Goal: Ask a question: Seek information or help from site administrators or community

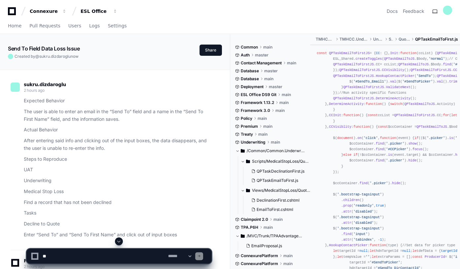
scroll to position [60, 0]
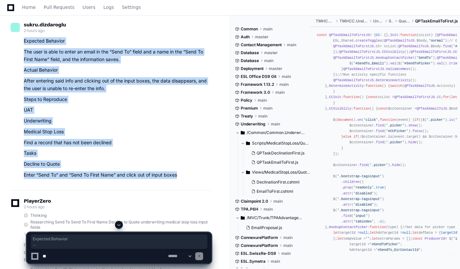
drag, startPoint x: 21, startPoint y: 41, endPoint x: 159, endPoint y: 164, distance: 185.0
click at [181, 178] on div "Expected Behavior The user is able to enter an email in the “Send To” field and…" at bounding box center [111, 108] width 201 height 142
copy article "Expected Behavior The user is able to enter an email in the “Send To” field and…"
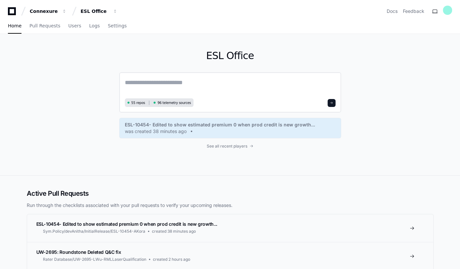
click at [135, 83] on textarea at bounding box center [230, 87] width 211 height 18
paste textarea "**********"
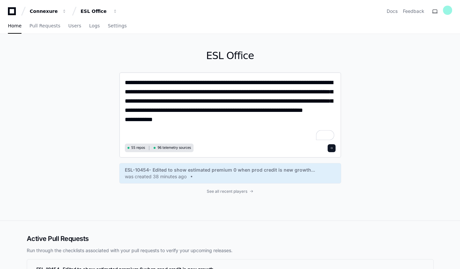
type textarea "**********"
click at [331, 149] on span at bounding box center [331, 148] width 3 height 3
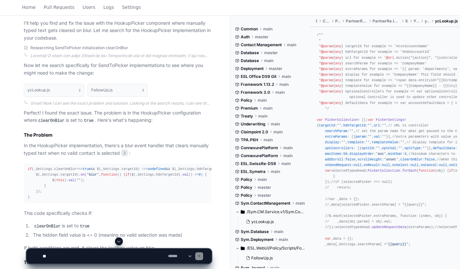
scroll to position [90, 0]
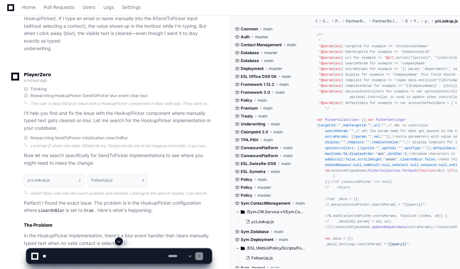
click at [54, 255] on textarea at bounding box center [103, 256] width 125 height 15
paste textarea "**********"
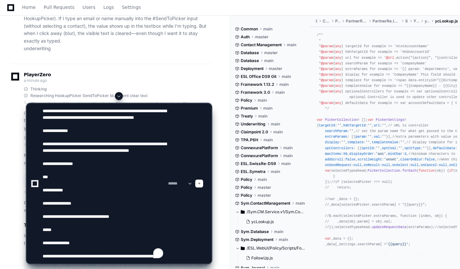
scroll to position [29, 0]
type textarea "**********"
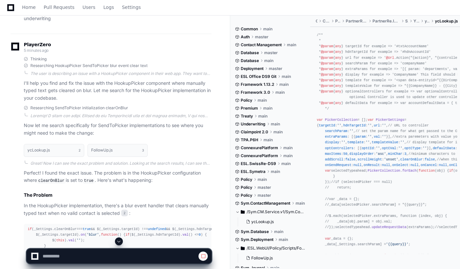
scroll to position [150, 0]
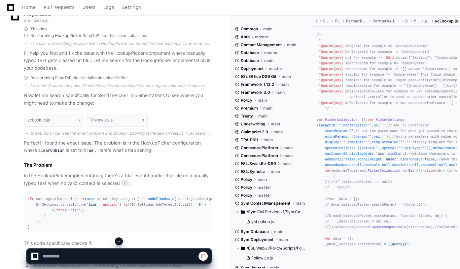
click at [118, 241] on span at bounding box center [118, 241] width 5 height 5
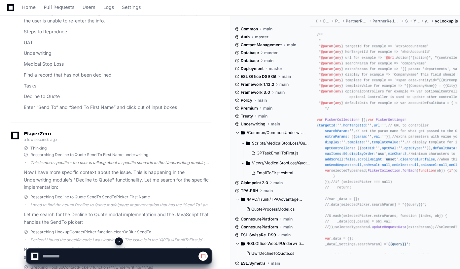
scroll to position [830, 0]
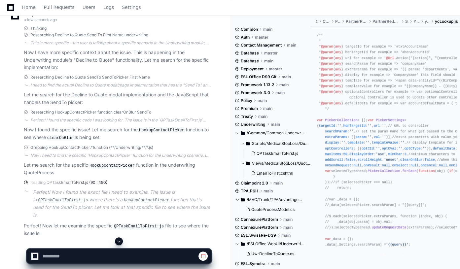
click at [118, 242] on span at bounding box center [118, 241] width 5 height 5
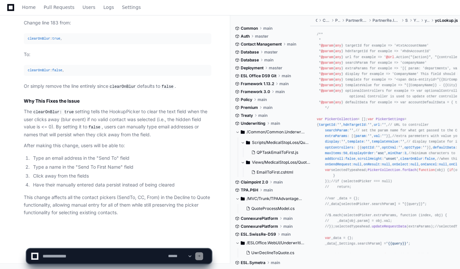
scroll to position [1388, 0]
drag, startPoint x: 60, startPoint y: 256, endPoint x: 71, endPoint y: 256, distance: 10.9
click at [60, 256] on textarea "To enrich screen reader interactions, please activate Accessibility in Grammarl…" at bounding box center [103, 256] width 125 height 15
click at [71, 256] on textarea "To enrich screen reader interactions, please activate Accessibility in Grammarl…" at bounding box center [103, 256] width 125 height 15
type textarea "**********"
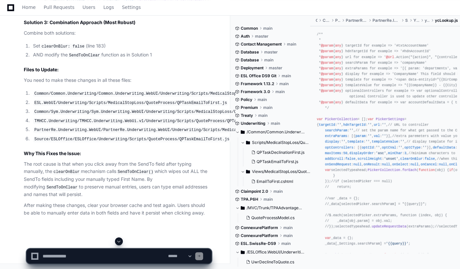
scroll to position [2094, 0]
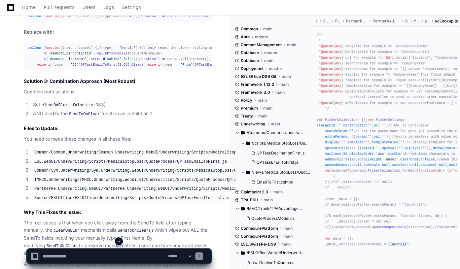
click at [63, 256] on textarea "To enrich screen reader interactions, please activate Accessibility in Grammarl…" at bounding box center [103, 256] width 125 height 15
type textarea "**********"
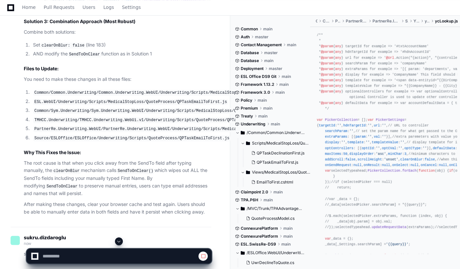
scroll to position [2243, 0]
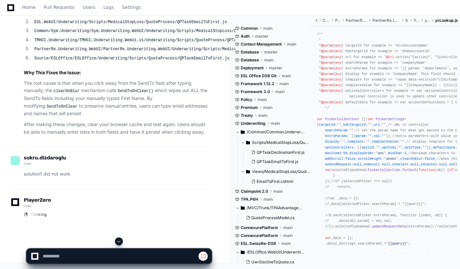
click at [117, 239] on span at bounding box center [118, 241] width 5 height 5
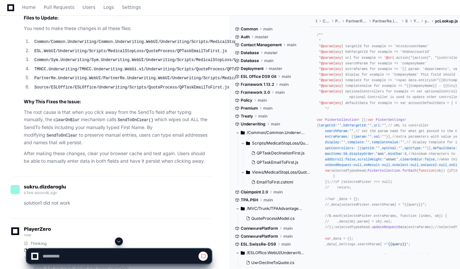
scroll to position [2234, 0]
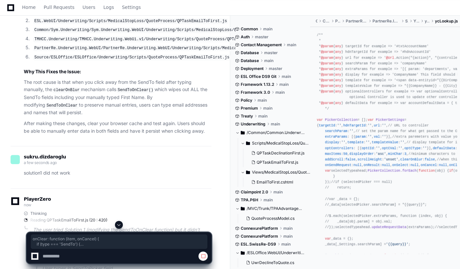
drag, startPoint x: 28, startPoint y: 77, endPoint x: 108, endPoint y: 136, distance: 99.2
copy div "onClear : function ( item, onCancel ) { if (type === 'SendTo' ) { // Only reset…"
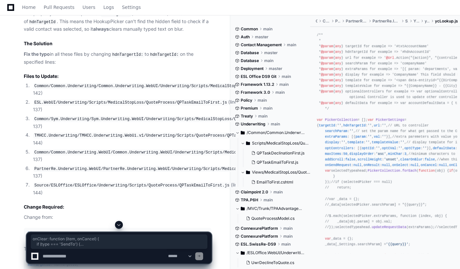
scroll to position [2860, 0]
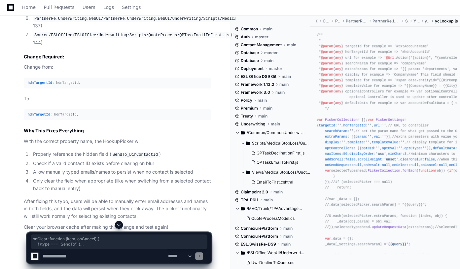
click at [72, 258] on textarea "To enrich screen reader interactions, please activate Accessibility in Grammarl…" at bounding box center [103, 256] width 125 height 15
type textarea "**********"
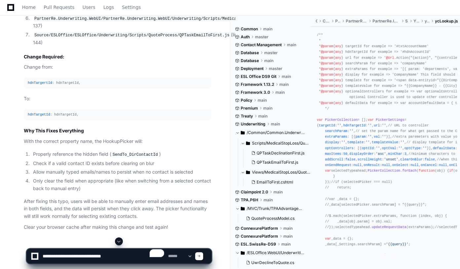
click at [201, 256] on span at bounding box center [198, 256] width 3 height 3
click at [119, 239] on span at bounding box center [118, 241] width 5 height 5
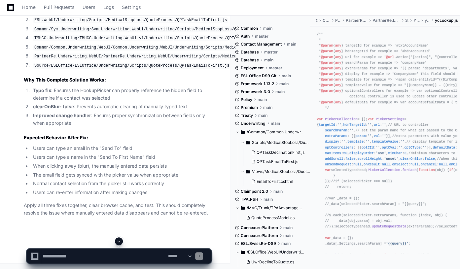
scroll to position [3707, 0]
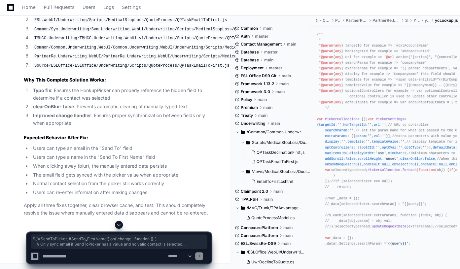
drag, startPoint x: 39, startPoint y: 164, endPoint x: 24, endPoint y: 131, distance: 35.9
copy div "$( '#SendToPicker, #SendTo_FirstName' ). on ( 'change' , function ( ) { // Only…"
click at [56, 253] on textarea "To enrich screen reader interactions, please activate Accessibility in Grammarl…" at bounding box center [103, 256] width 125 height 15
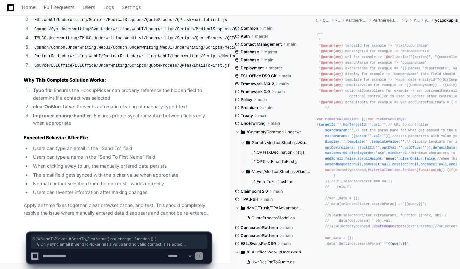
click at [54, 254] on textarea "To enrich screen reader interactions, please activate Accessibility in Grammarl…" at bounding box center [103, 256] width 125 height 15
type textarea "**********"
click at [201, 256] on span at bounding box center [198, 256] width 3 height 3
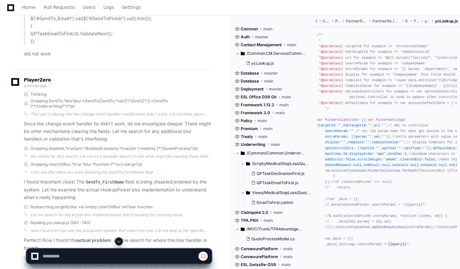
click at [121, 242] on span at bounding box center [118, 241] width 5 height 5
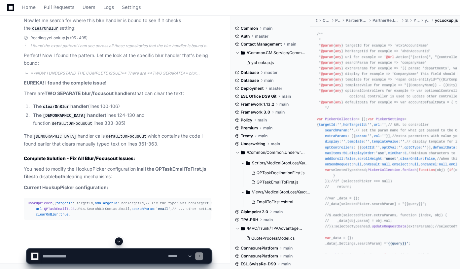
scroll to position [4295, 0]
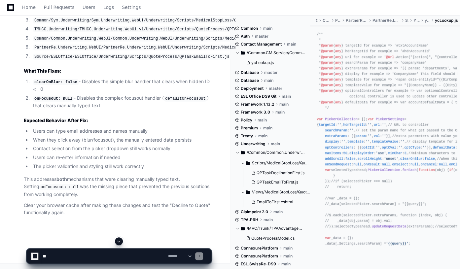
scroll to position [4529, 0]
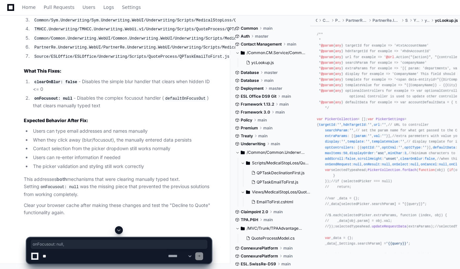
drag, startPoint x: 60, startPoint y: 200, endPoint x: 32, endPoint y: 199, distance: 28.4
copy div "onFocusout : null ,"
